Goal: Information Seeking & Learning: Learn about a topic

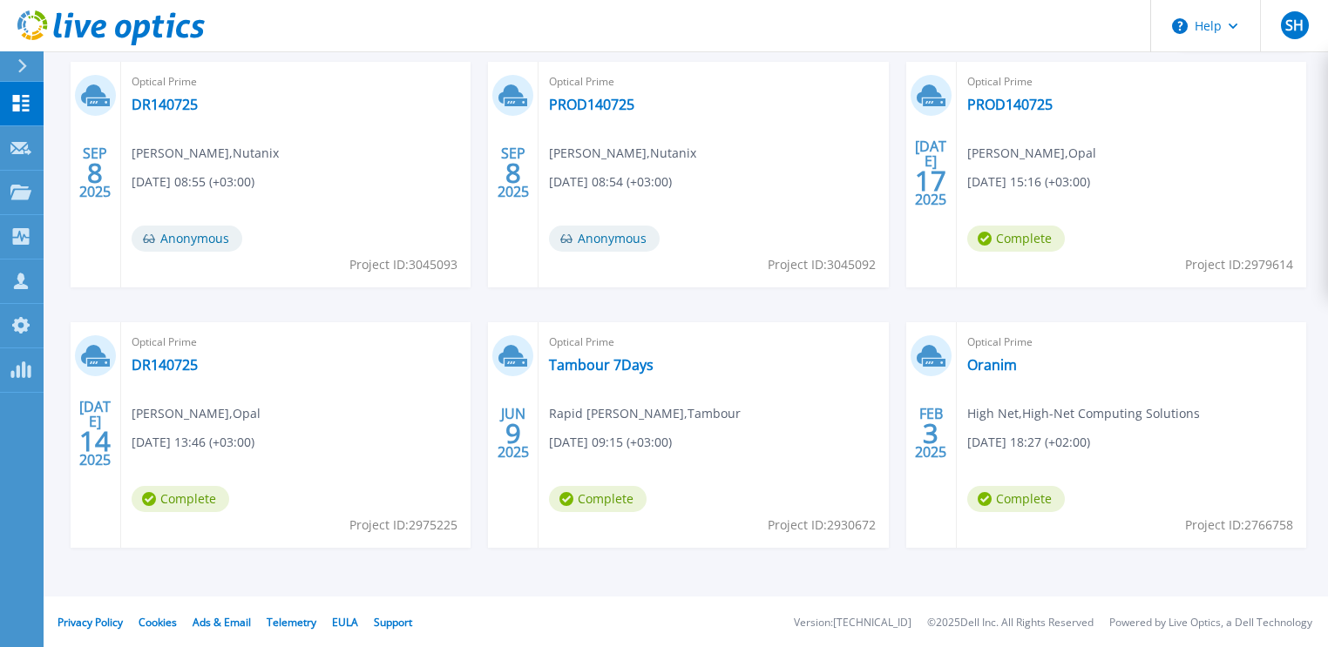
scroll to position [317, 0]
click at [992, 360] on link "Oranim" at bounding box center [992, 363] width 50 height 17
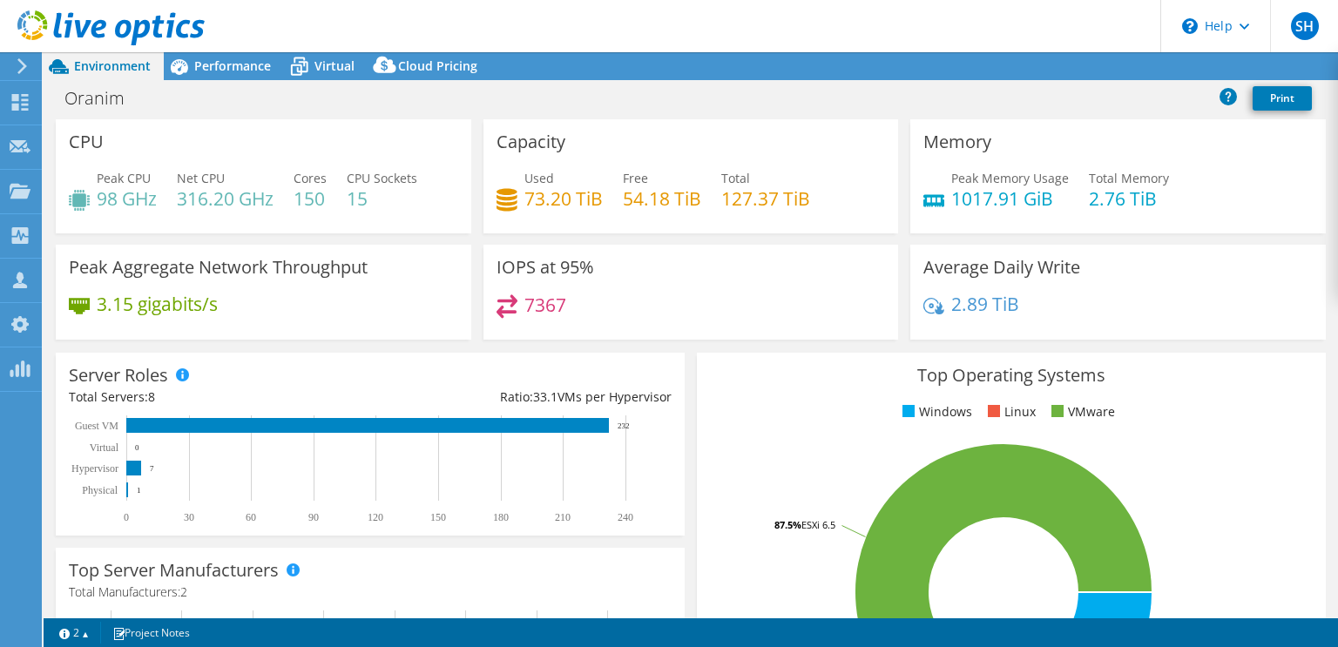
select select "USD"
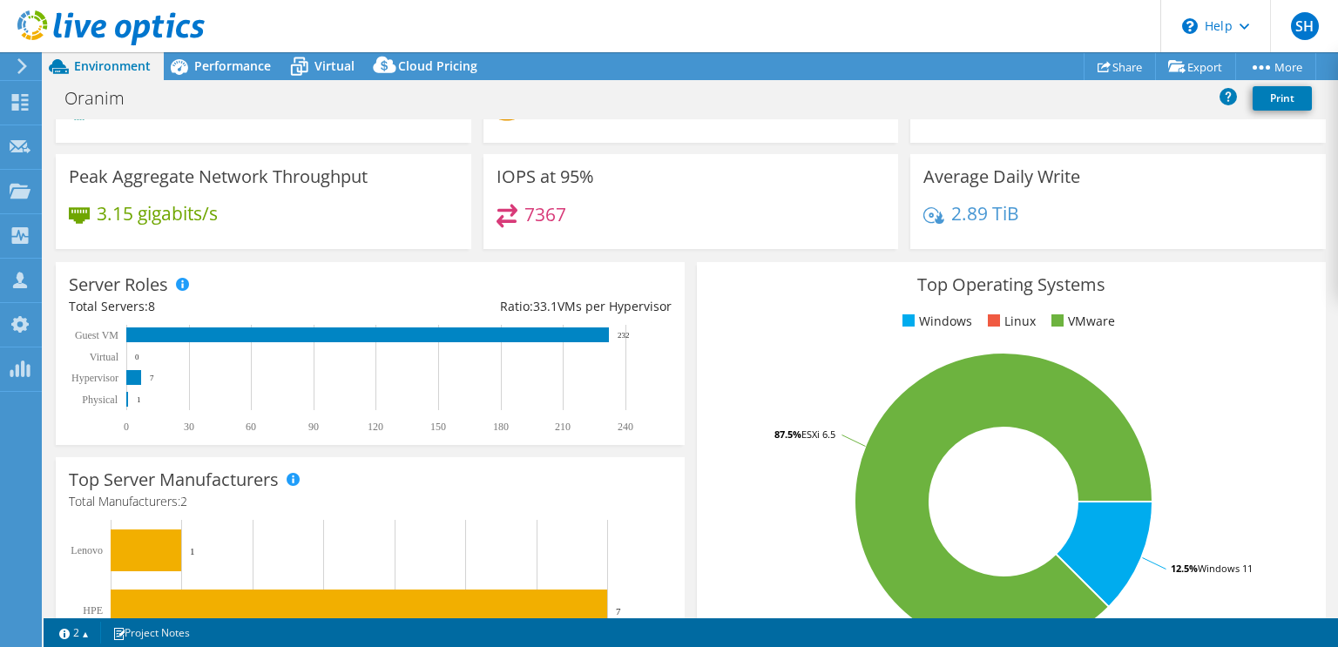
drag, startPoint x: 267, startPoint y: 252, endPoint x: 268, endPoint y: 308, distance: 56.7
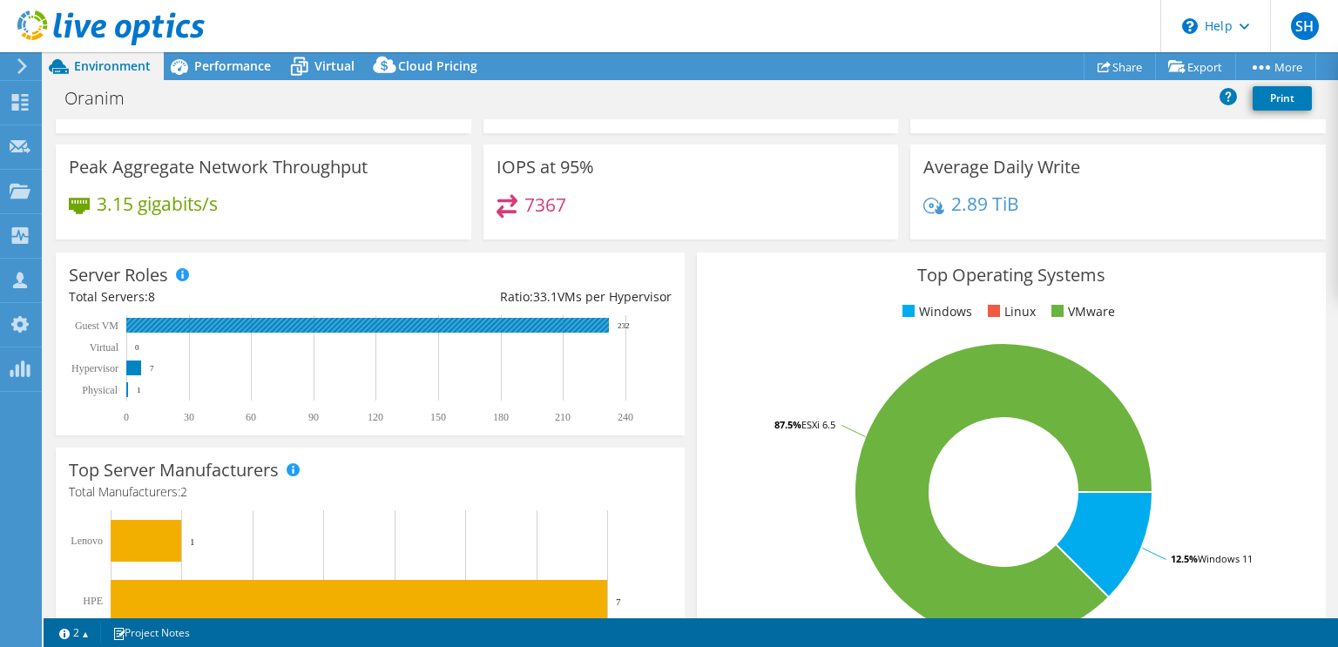
drag, startPoint x: 628, startPoint y: 328, endPoint x: 584, endPoint y: 332, distance: 44.6
click at [585, 332] on icon "0 30 60 90 120 150 180 210 240 Physical Hypervisor Virtual Guest VM 1 7 0 232" at bounding box center [363, 369] width 588 height 109
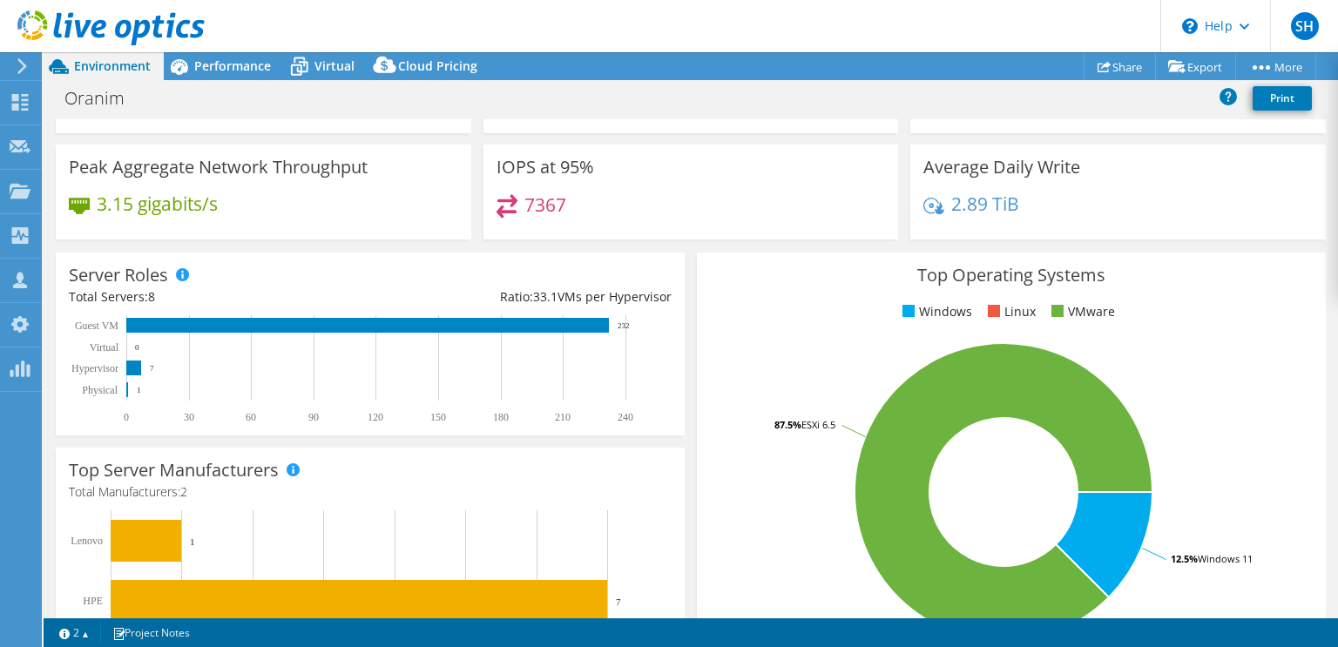
click at [516, 354] on rect at bounding box center [363, 369] width 588 height 109
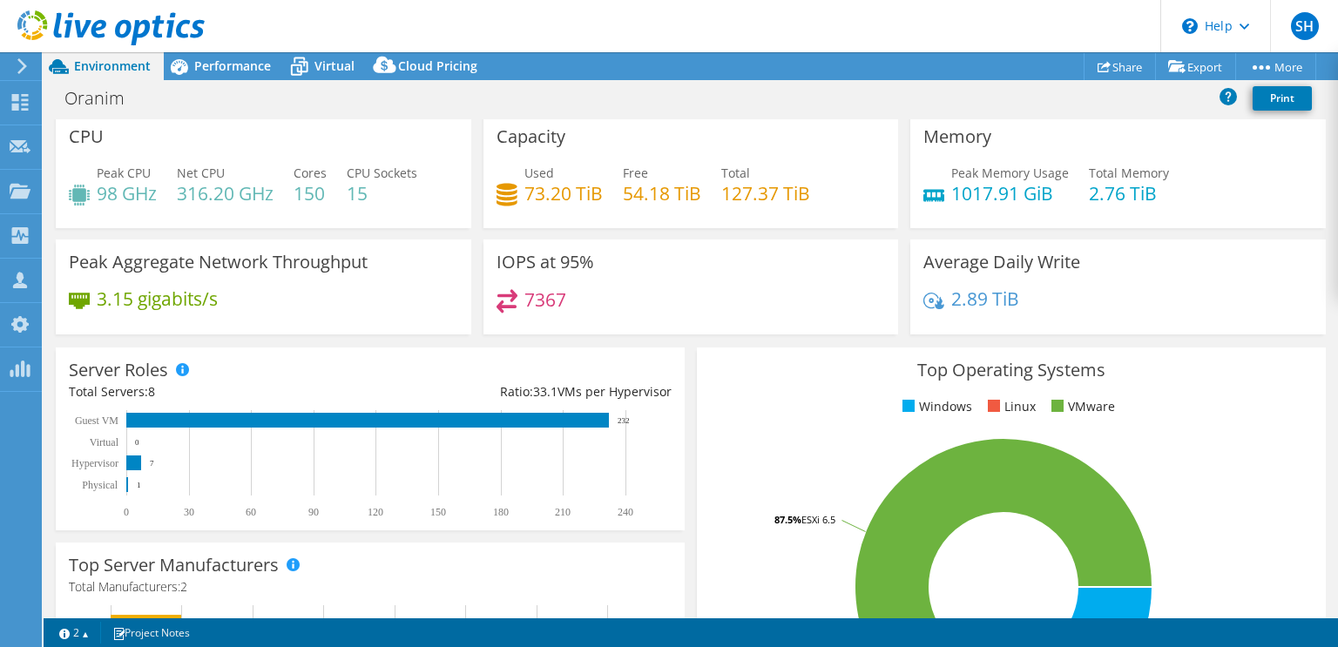
scroll to position [0, 0]
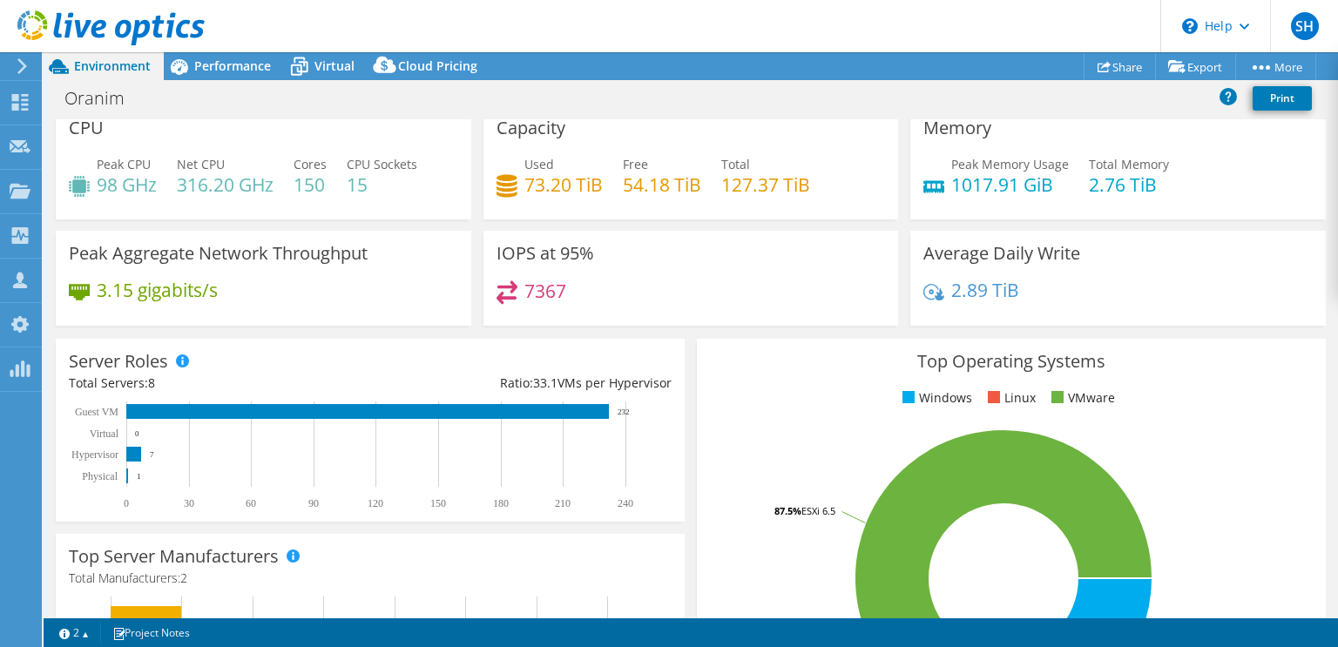
drag, startPoint x: 271, startPoint y: 352, endPoint x: 271, endPoint y: 369, distance: 17.4
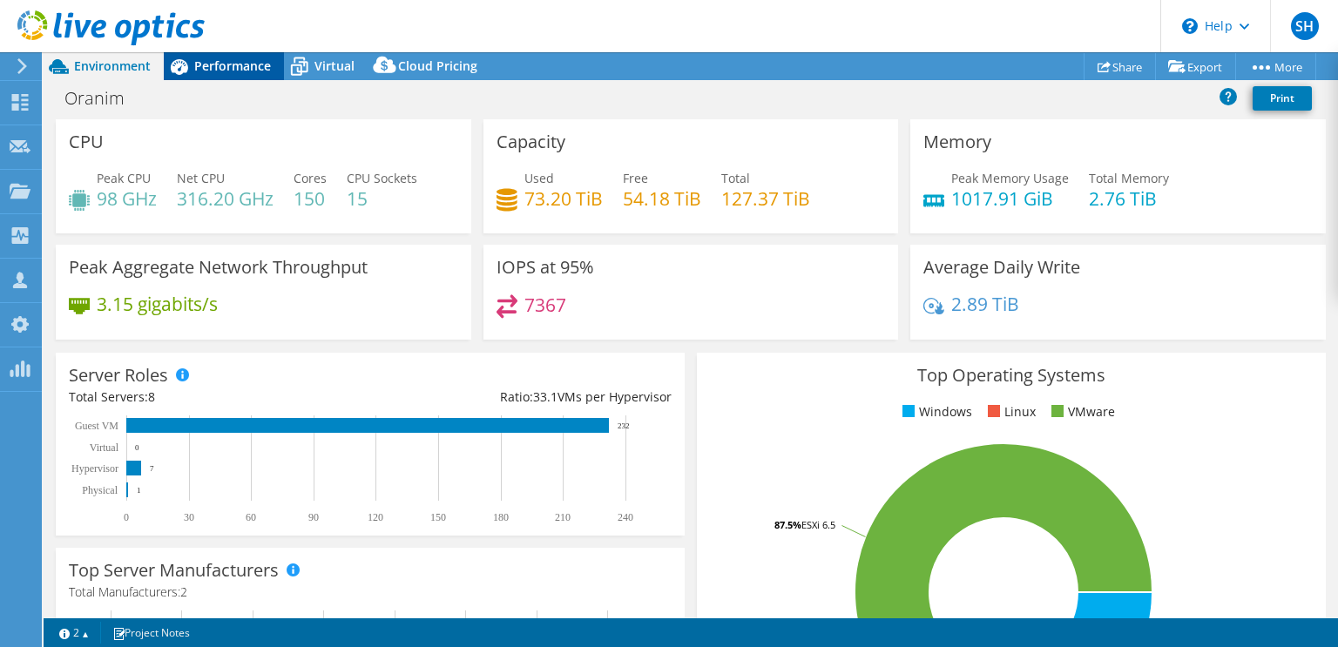
click at [261, 70] on span "Performance" at bounding box center [232, 66] width 77 height 17
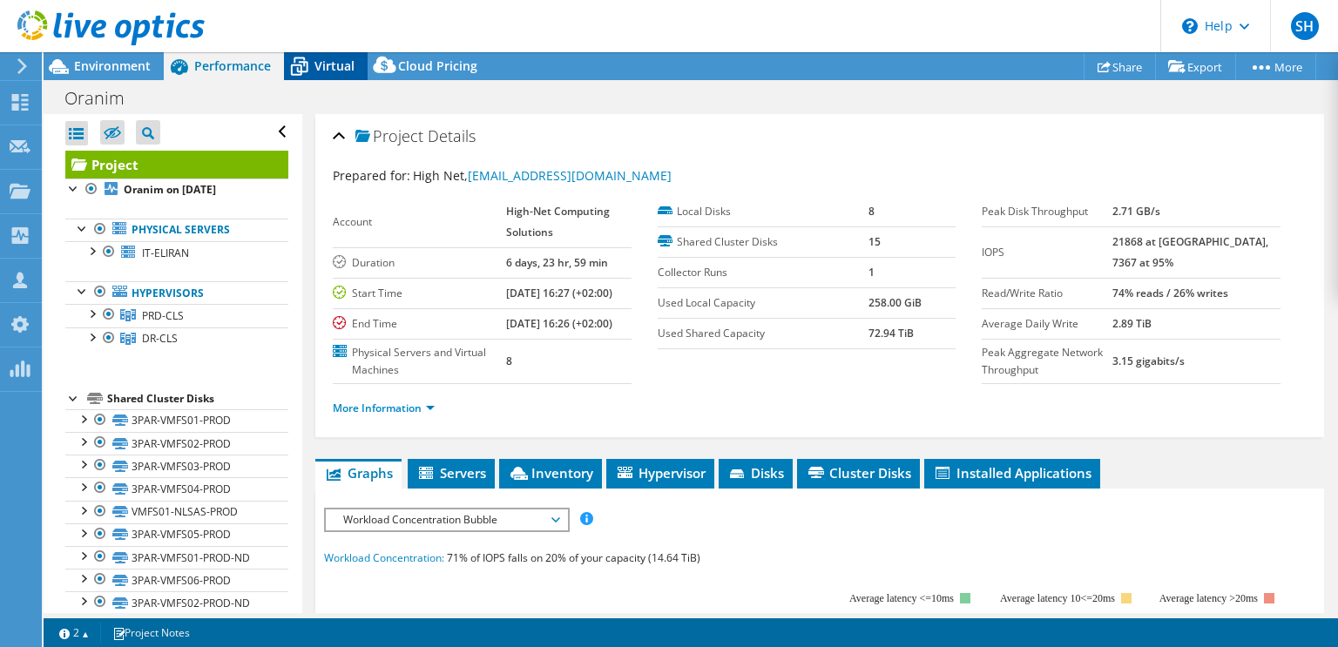
click at [322, 70] on span "Virtual" at bounding box center [335, 66] width 40 height 17
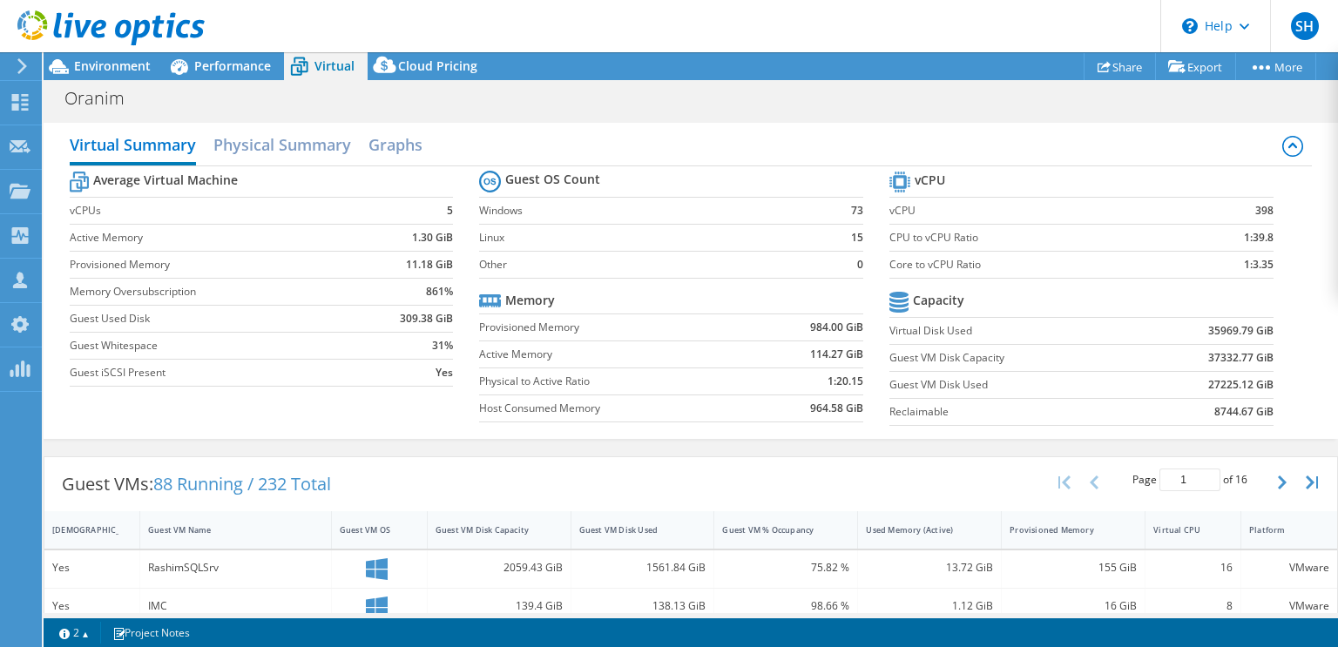
scroll to position [132, 0]
drag, startPoint x: 513, startPoint y: 324, endPoint x: 509, endPoint y: 385, distance: 61.1
click at [240, 71] on span "Performance" at bounding box center [232, 66] width 77 height 17
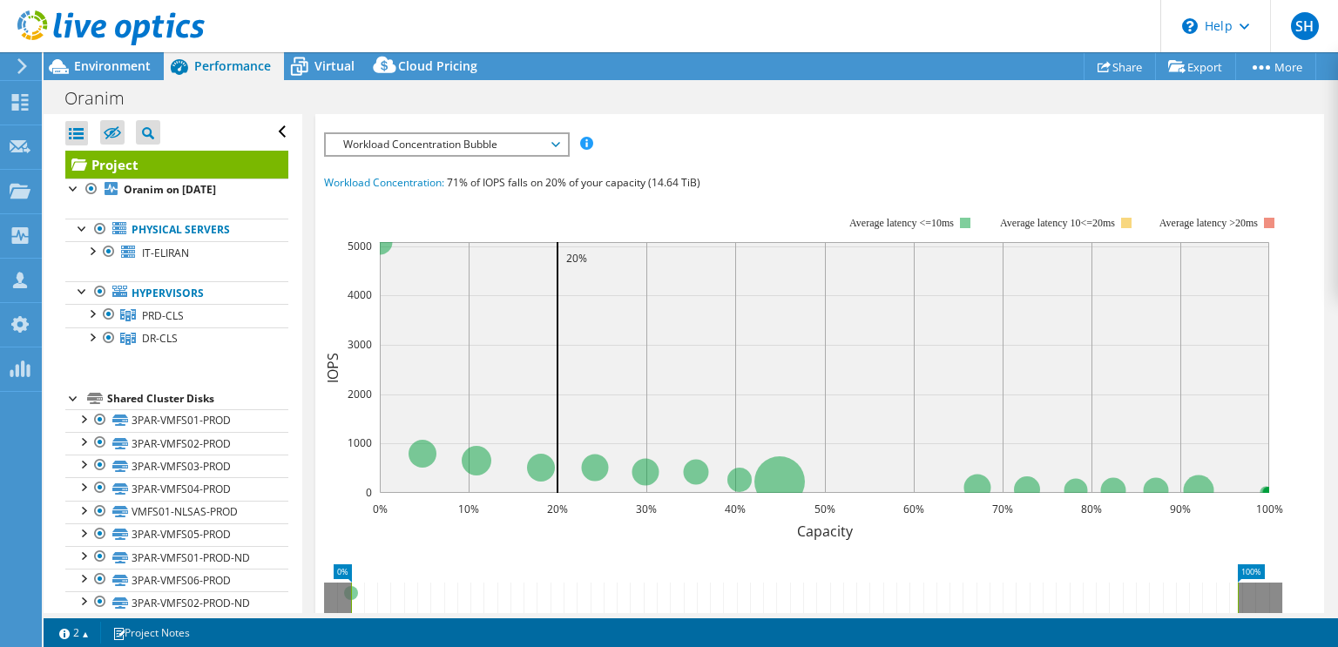
drag, startPoint x: 652, startPoint y: 331, endPoint x: 653, endPoint y: 389, distance: 57.5
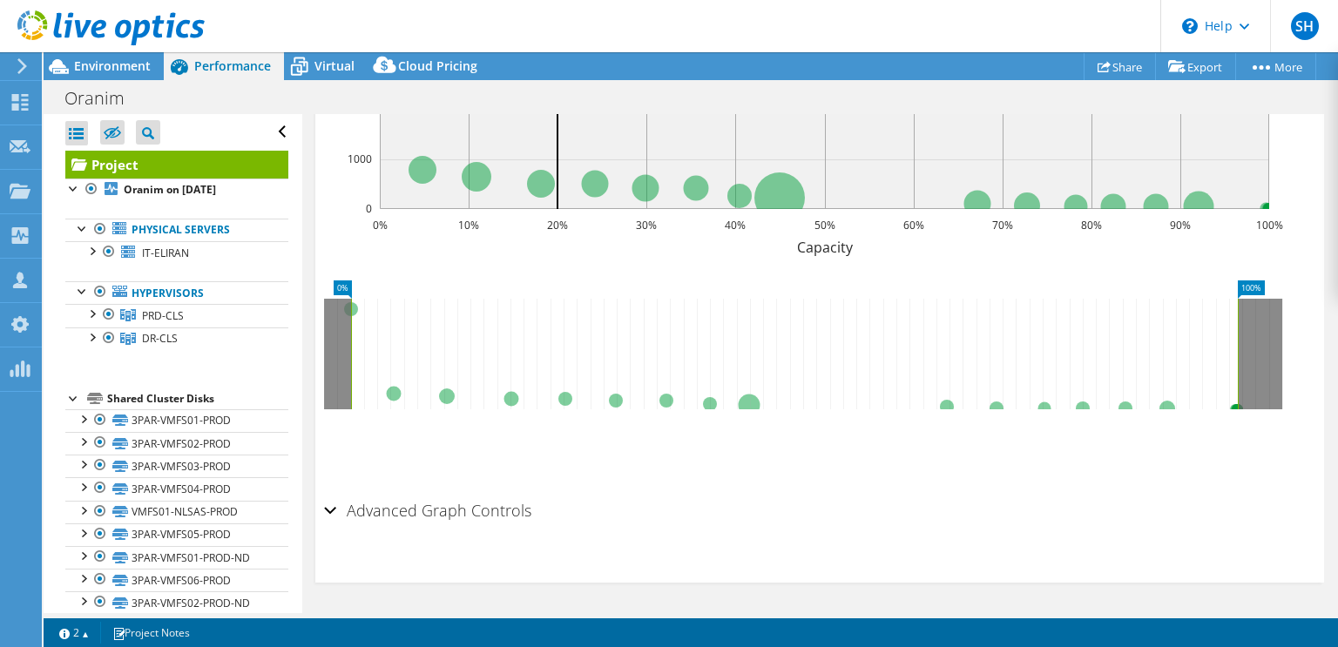
scroll to position [0, 0]
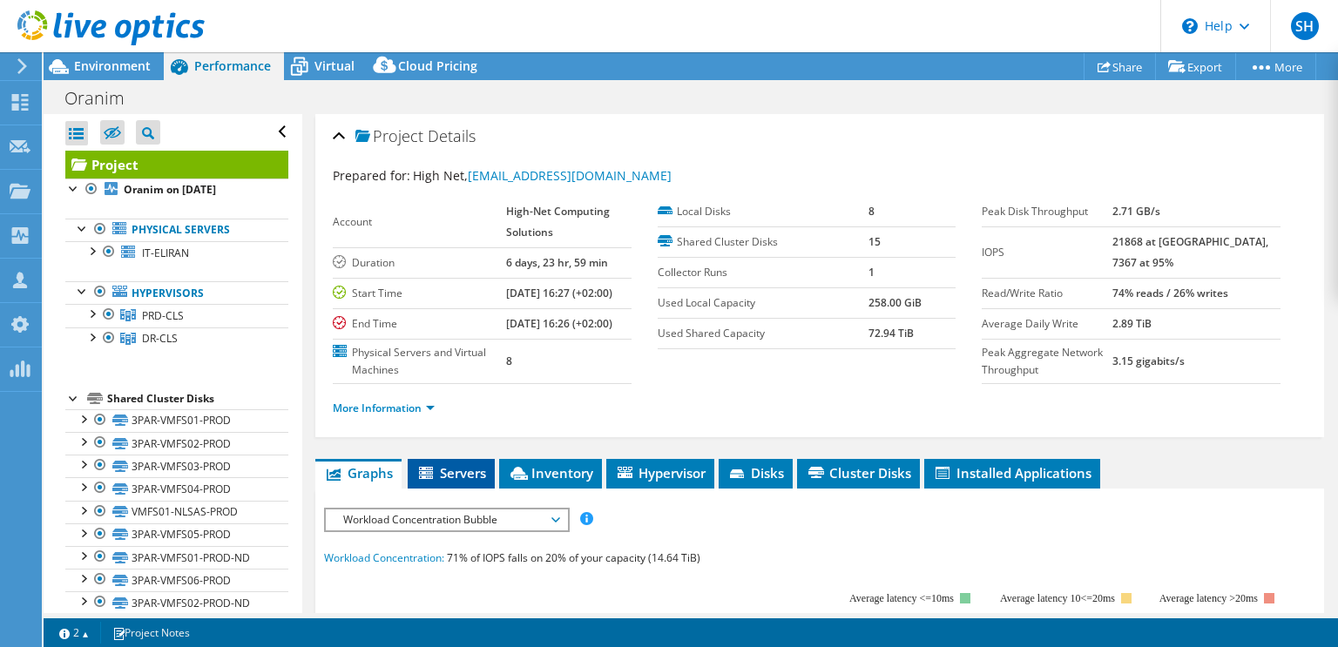
click at [455, 482] on span "Servers" at bounding box center [451, 472] width 70 height 17
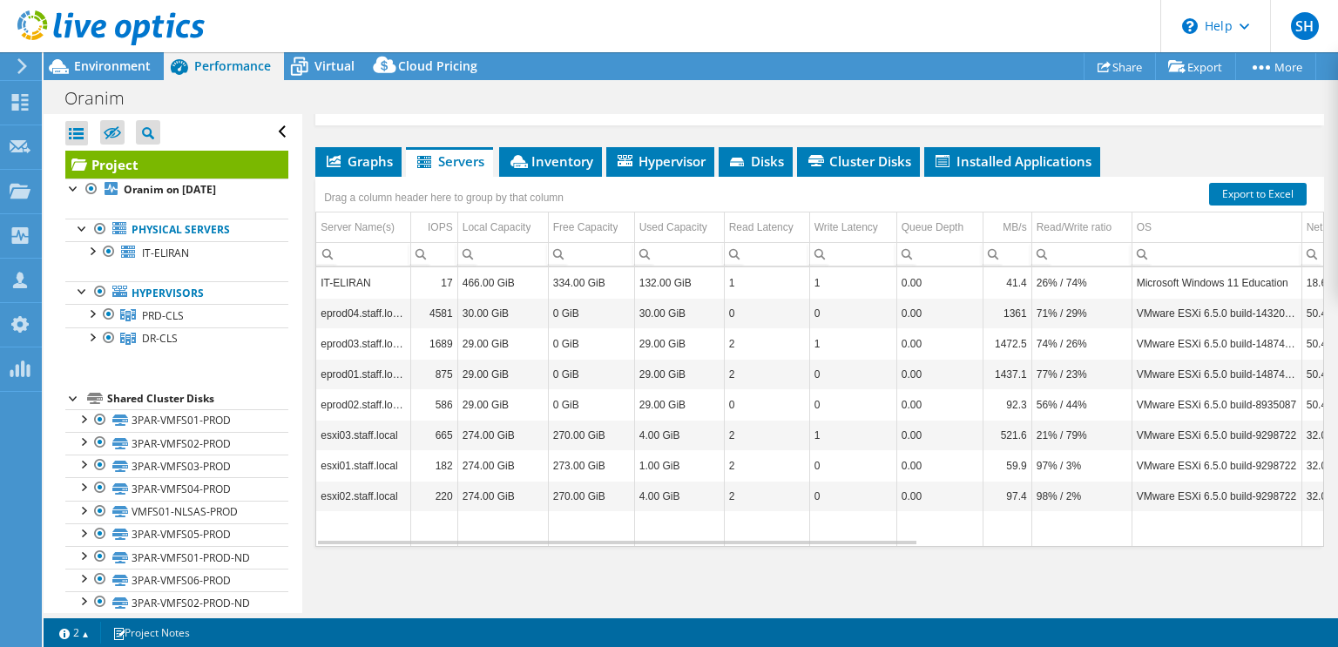
scroll to position [351, 0]
drag, startPoint x: 567, startPoint y: 481, endPoint x: 563, endPoint y: 518, distance: 37.7
click at [570, 170] on li "Inventory" at bounding box center [550, 162] width 103 height 30
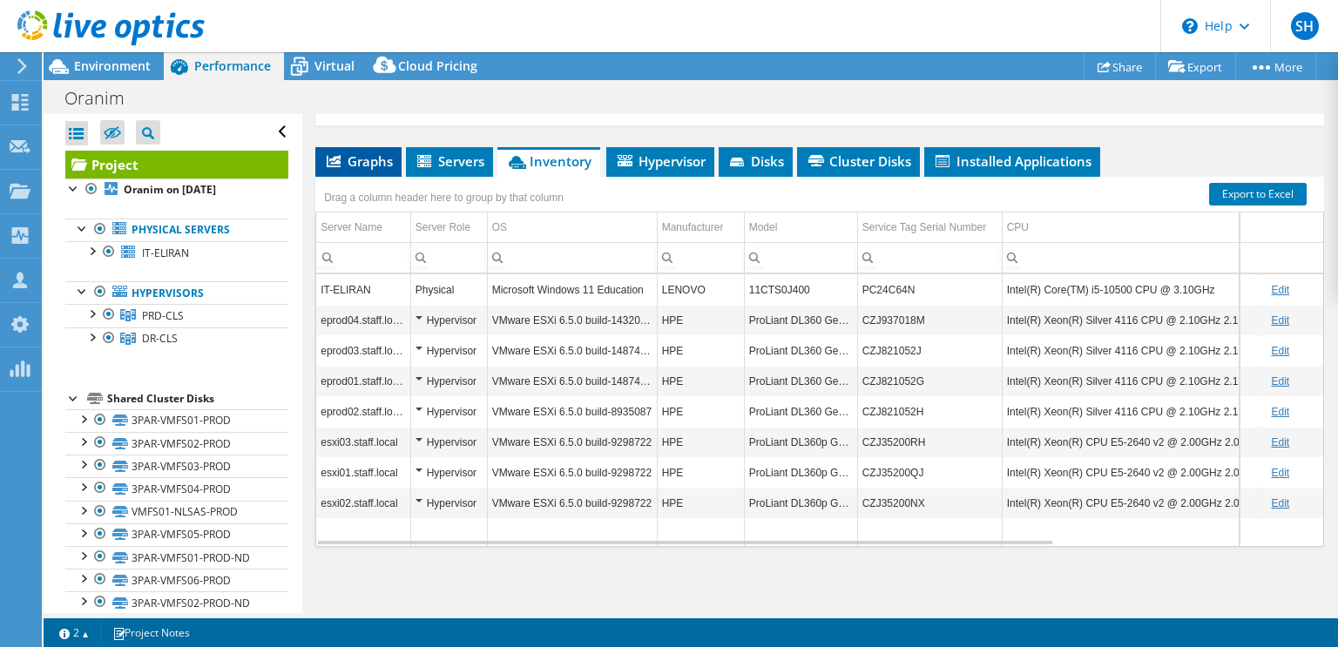
click at [360, 154] on span "Graphs" at bounding box center [358, 160] width 69 height 17
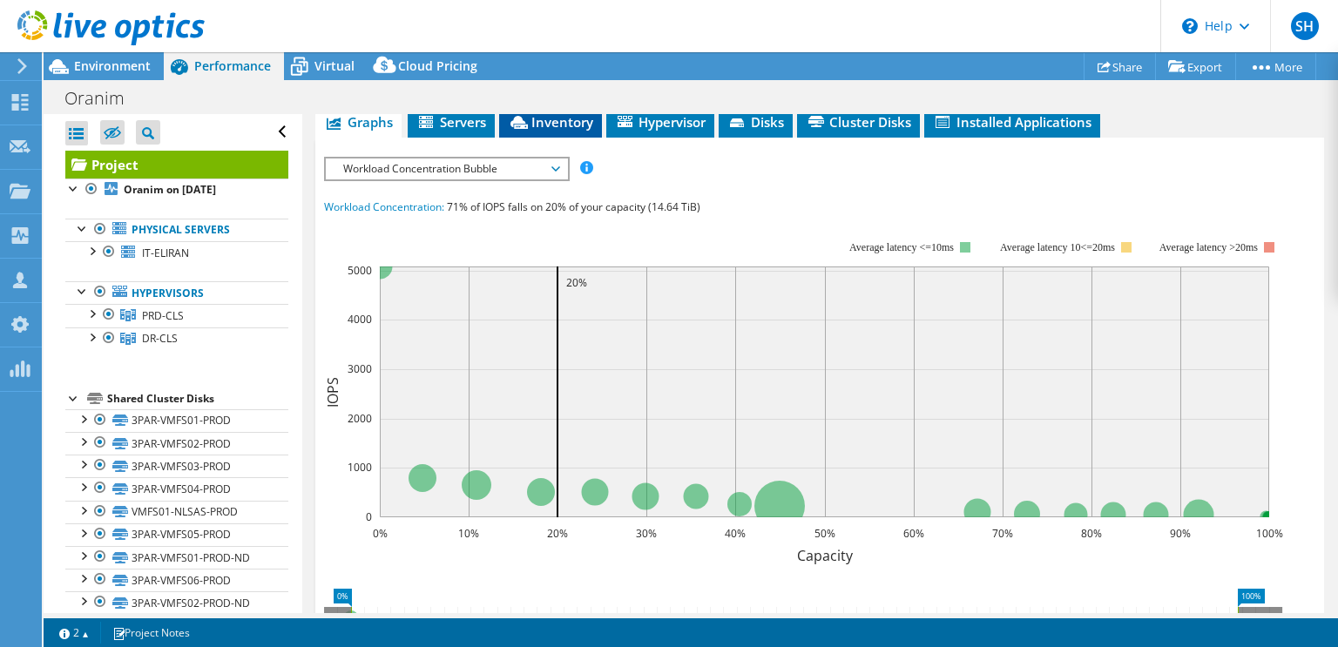
click at [546, 131] on span "Inventory" at bounding box center [550, 121] width 85 height 17
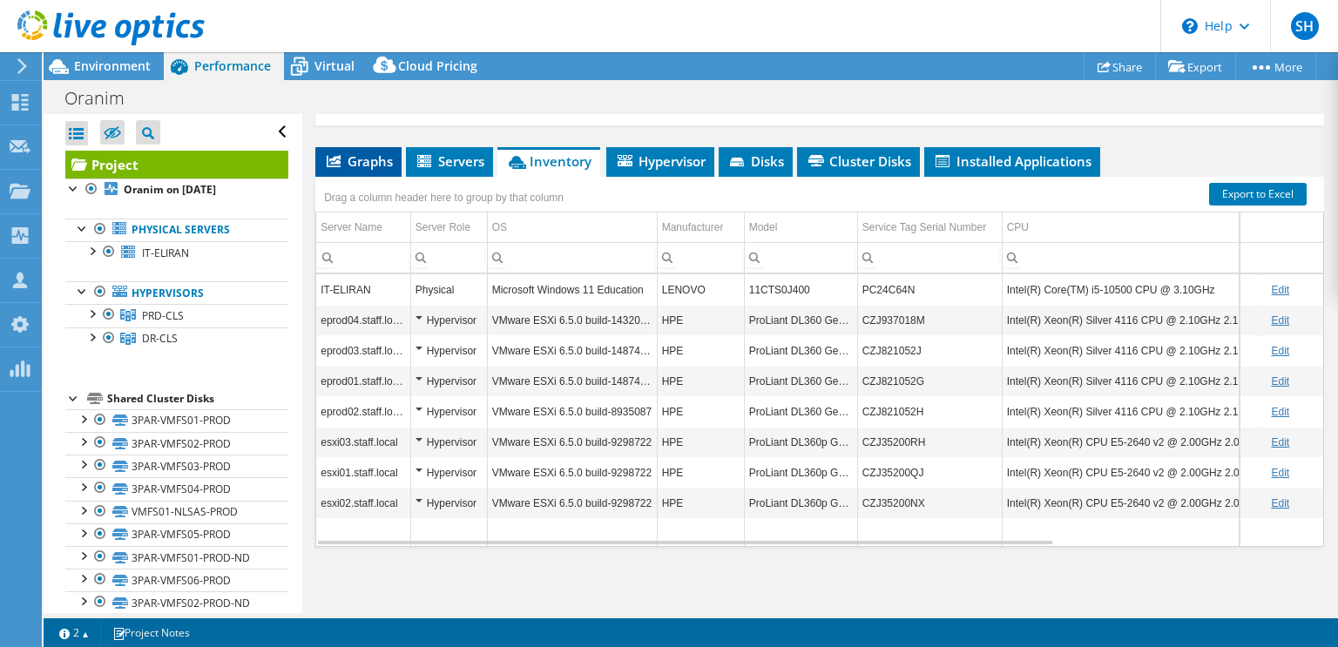
click at [342, 148] on li "Graphs" at bounding box center [358, 162] width 86 height 30
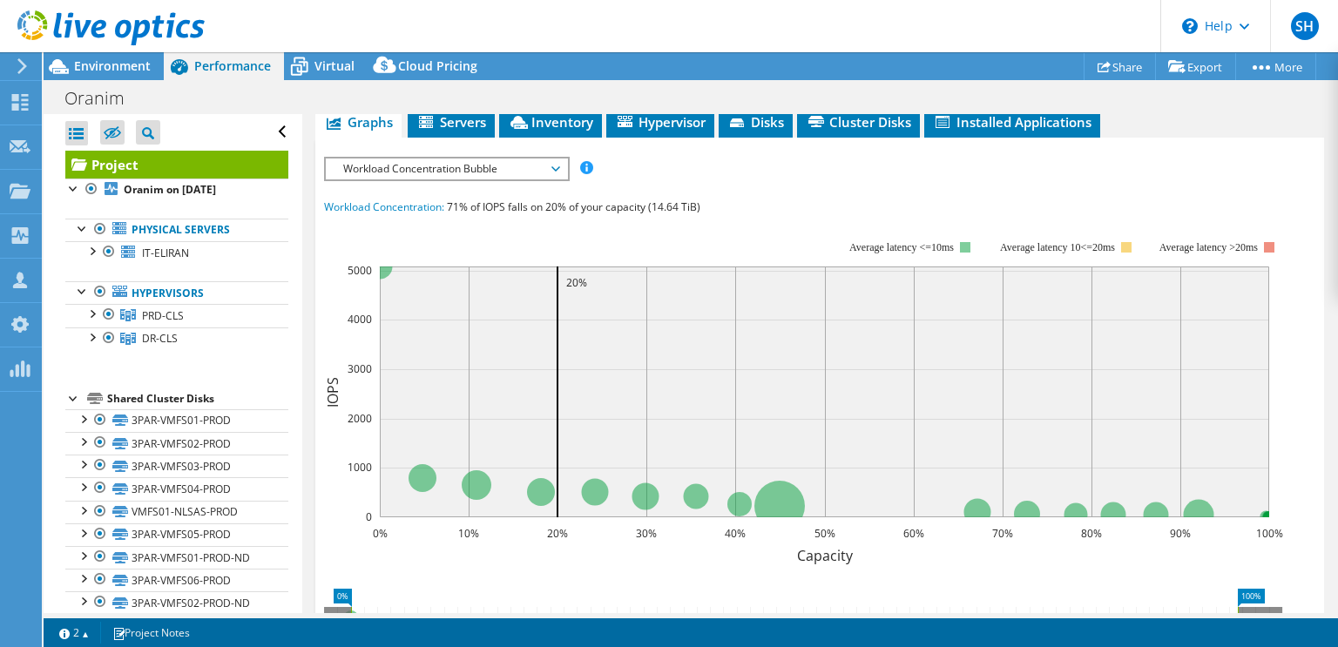
click at [451, 179] on span "Workload Concentration Bubble" at bounding box center [447, 169] width 224 height 21
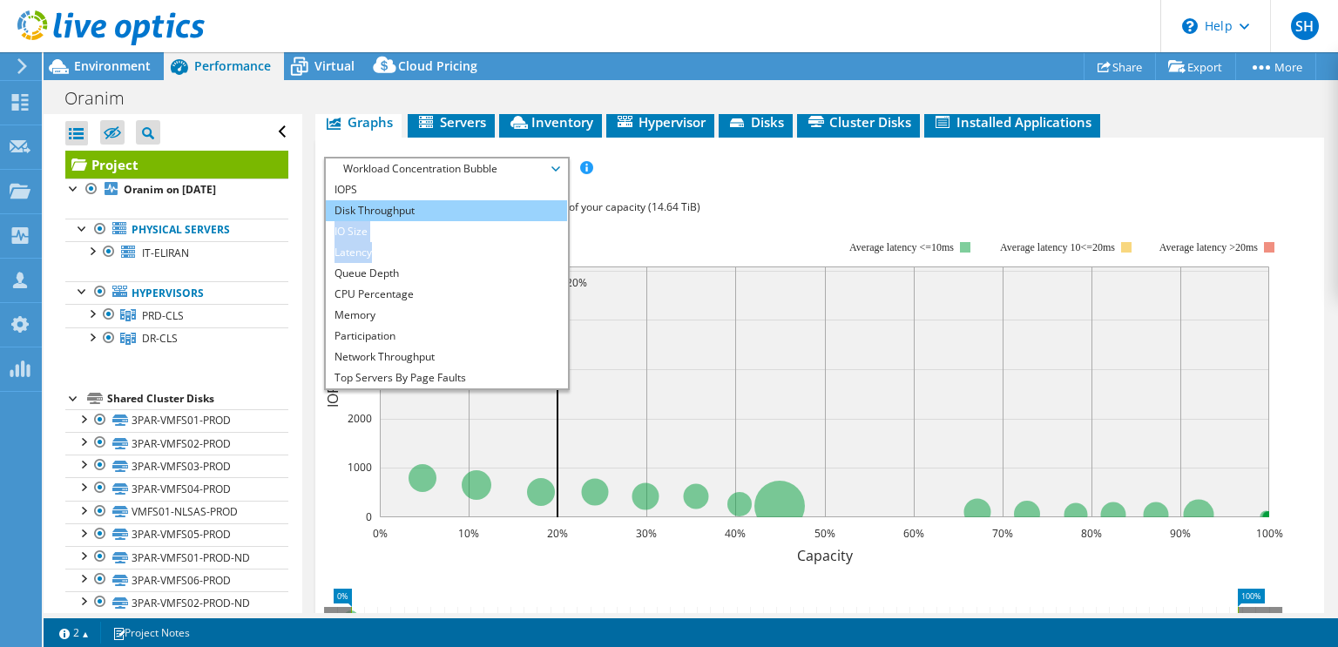
drag, startPoint x: 455, startPoint y: 281, endPoint x: 453, endPoint y: 229, distance: 52.3
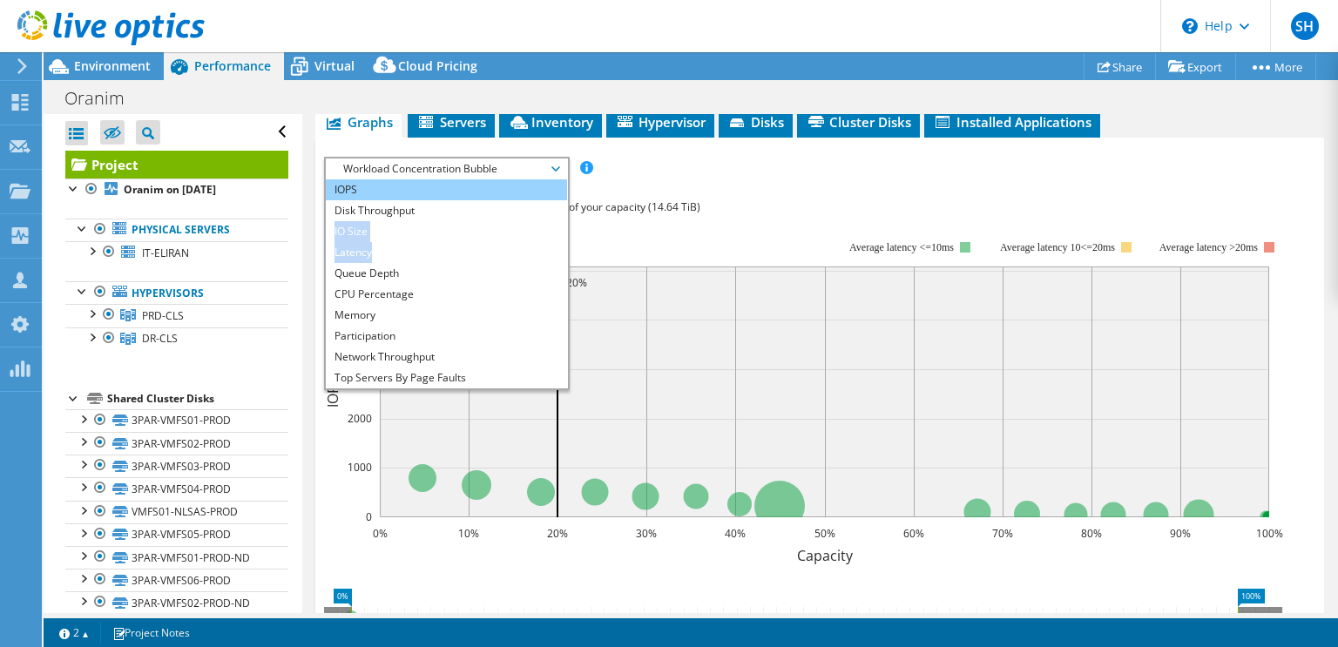
click at [453, 243] on ul "IOPS Disk Throughput IO Size Latency Queue Depth CPU Percentage Memory Page Fau…" at bounding box center [446, 283] width 241 height 209
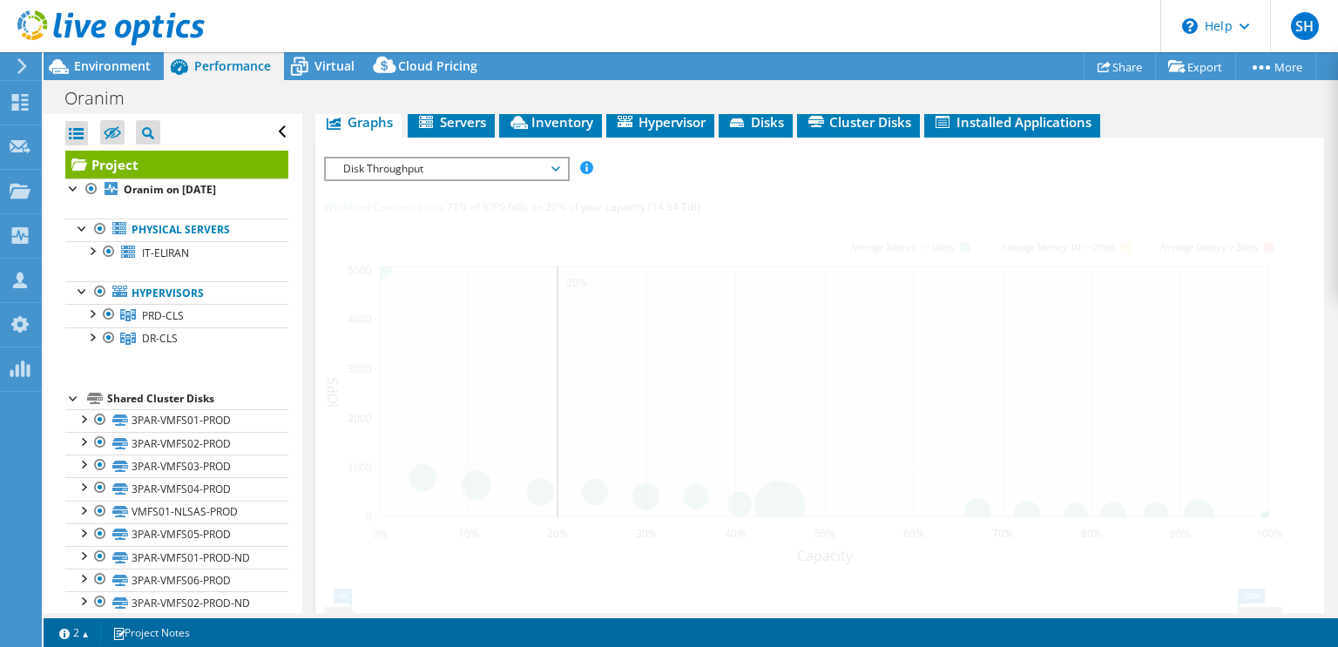
click at [453, 229] on div at bounding box center [820, 479] width 992 height 645
click at [449, 179] on span "Disk Throughput" at bounding box center [447, 169] width 224 height 21
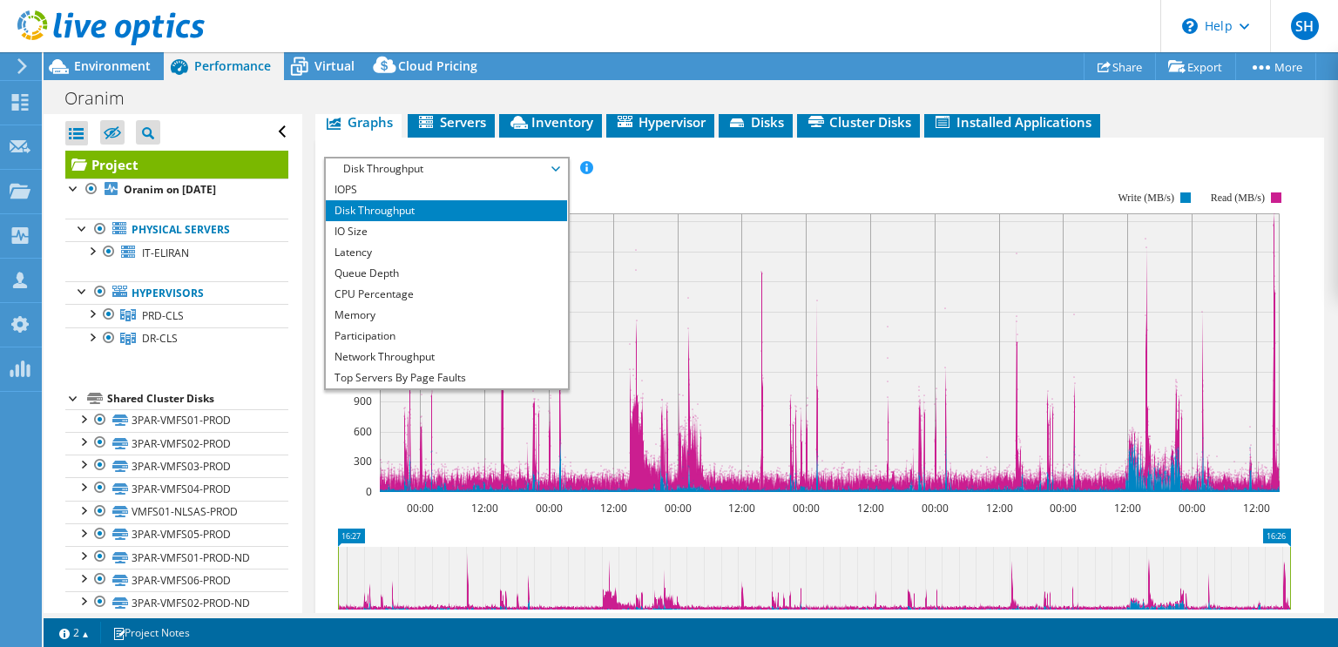
click at [443, 179] on span "Disk Throughput" at bounding box center [447, 169] width 224 height 21
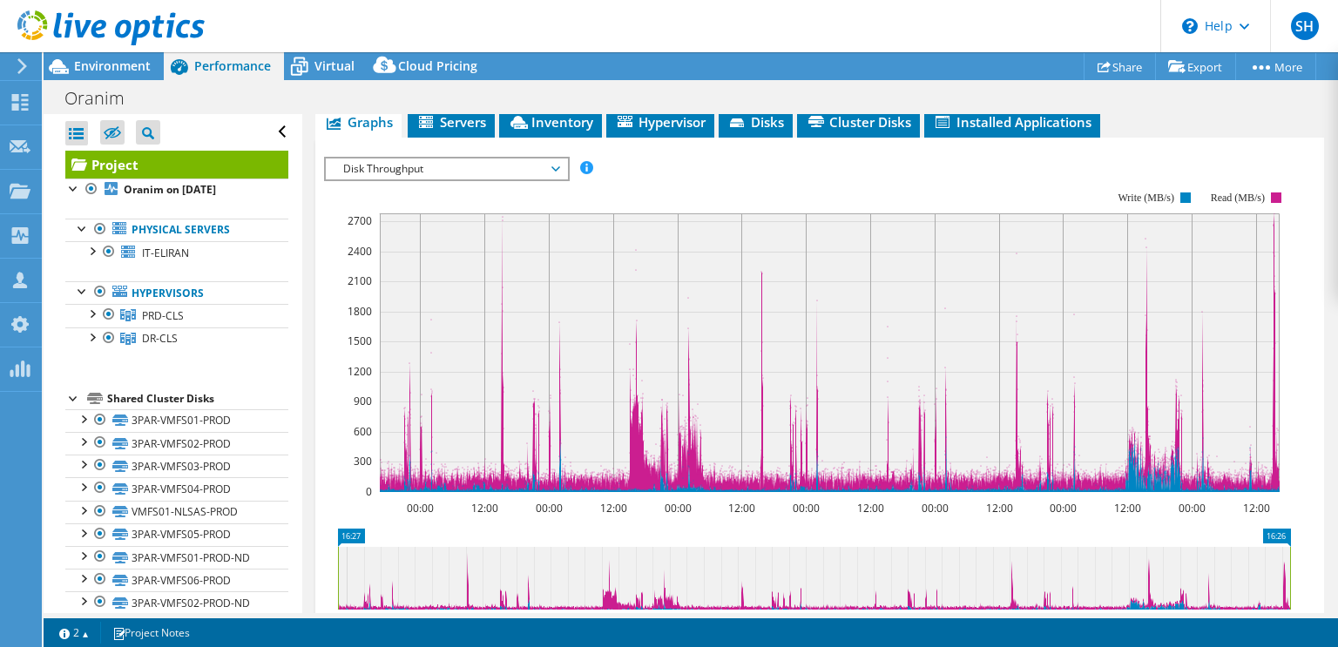
click at [431, 179] on span "Disk Throughput" at bounding box center [447, 169] width 224 height 21
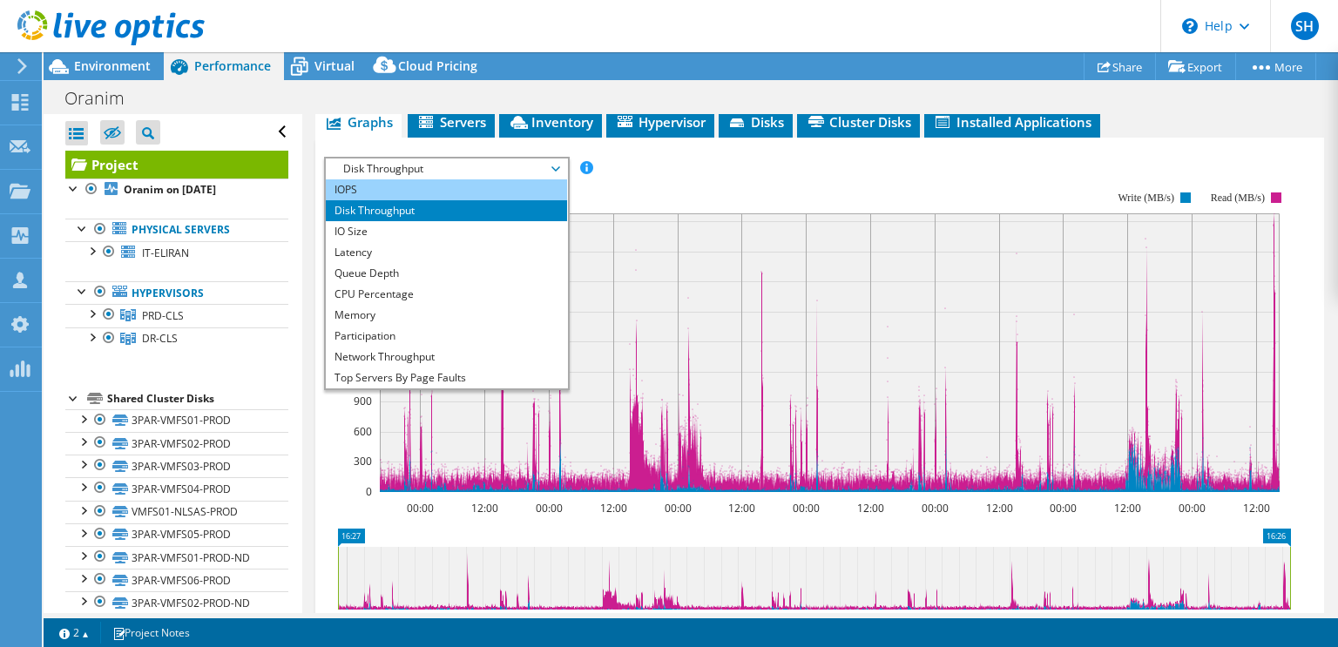
click at [414, 200] on li "IOPS" at bounding box center [446, 189] width 241 height 21
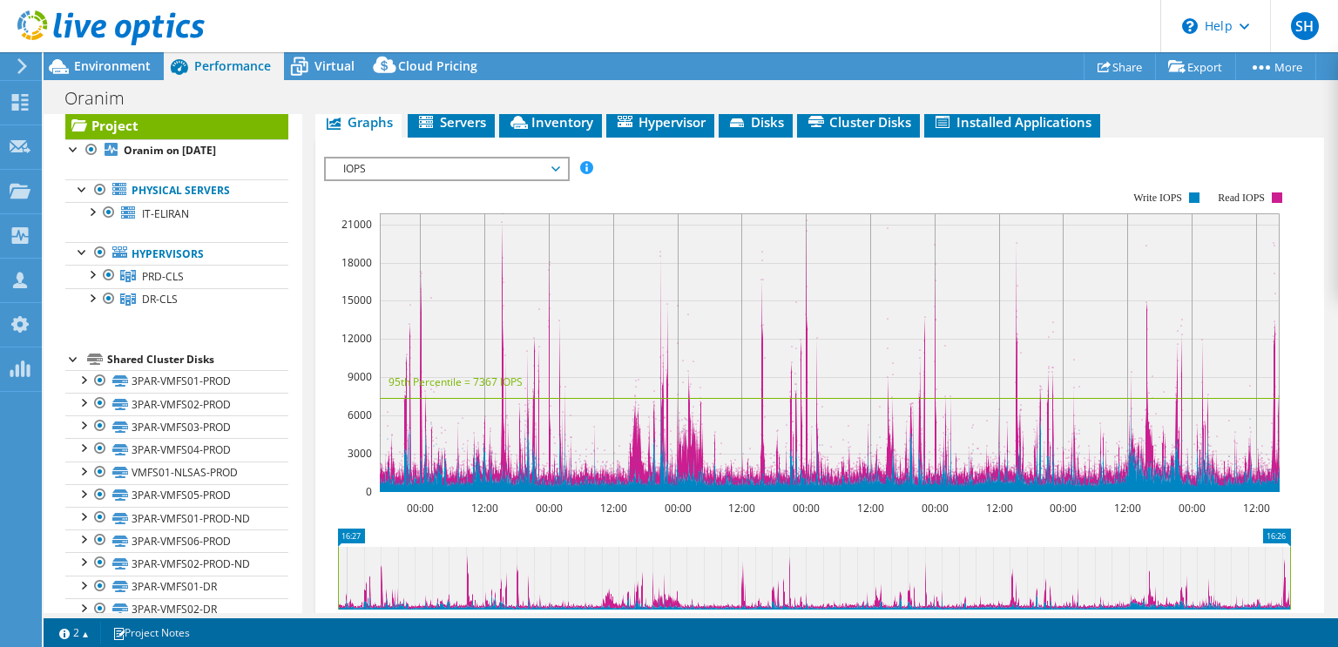
drag, startPoint x: 324, startPoint y: 292, endPoint x: 328, endPoint y: 309, distance: 18.0
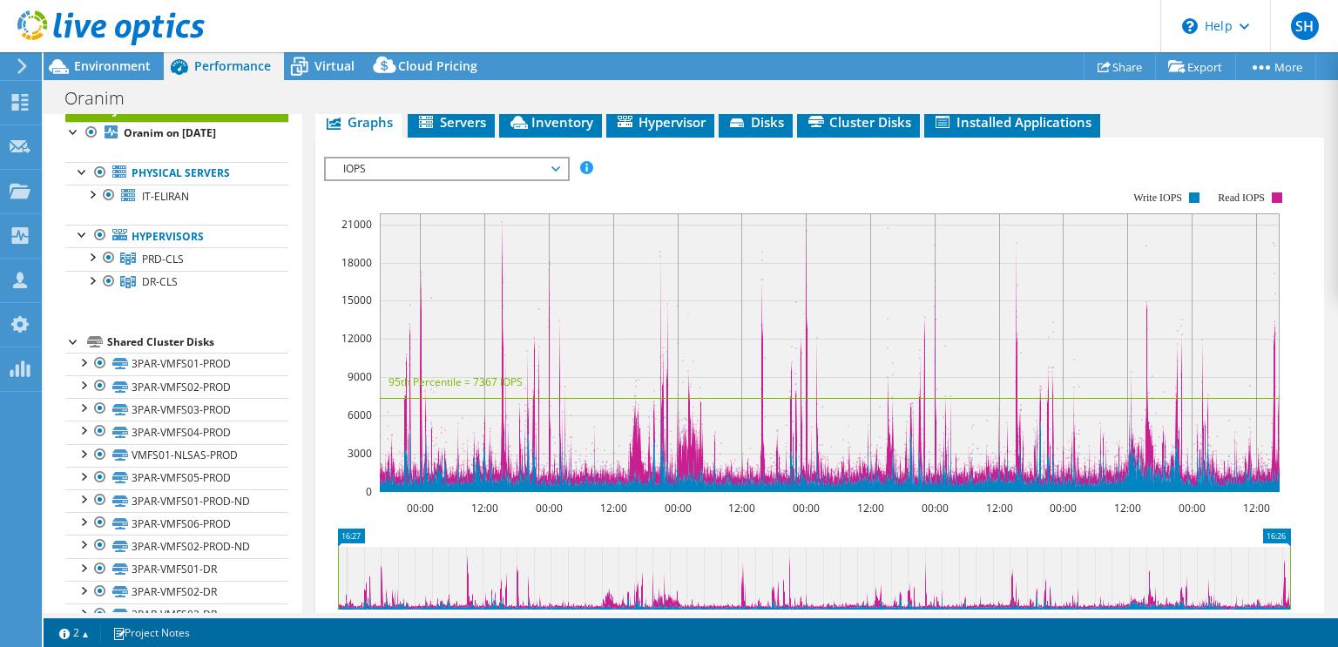
scroll to position [0, 0]
